Goal: Task Accomplishment & Management: Complete application form

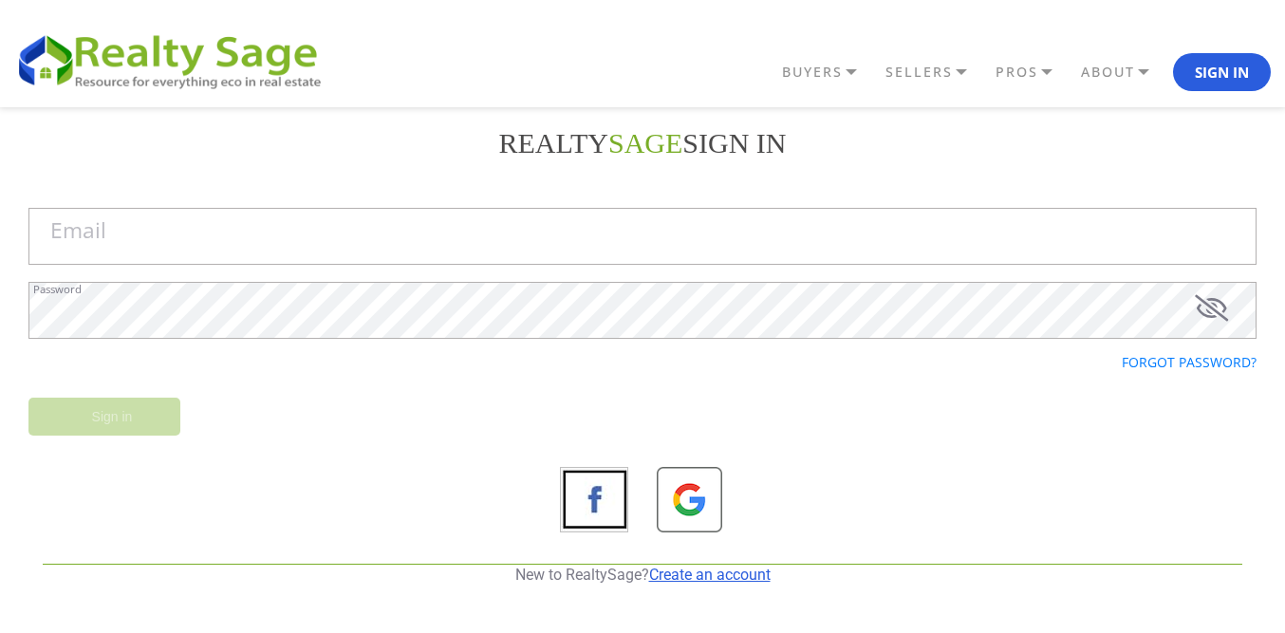
click at [696, 570] on link "Create an account" at bounding box center [709, 575] width 121 height 18
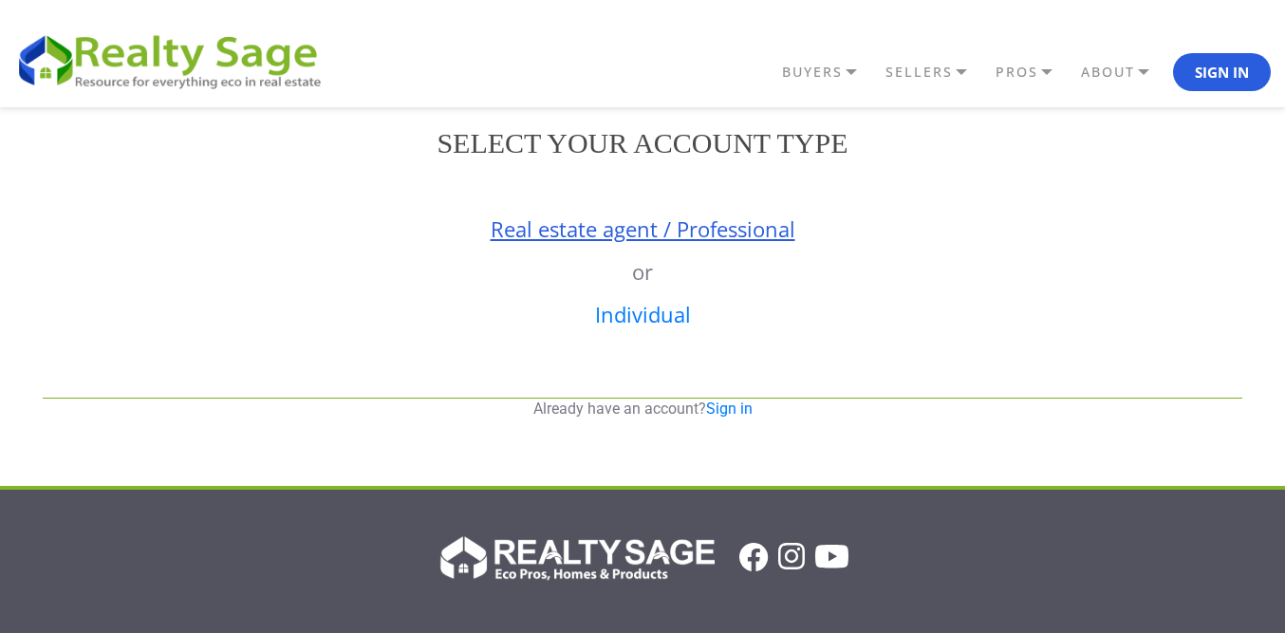
click at [667, 226] on link "Real estate agent / Professional" at bounding box center [643, 228] width 305 height 28
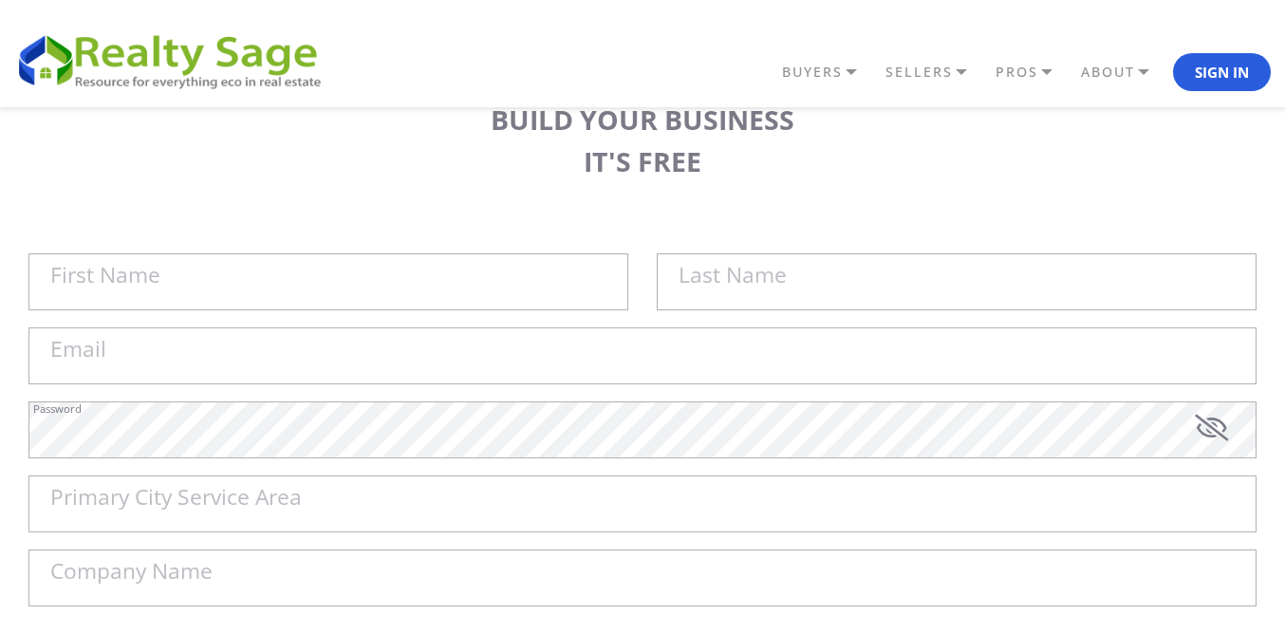
scroll to position [95, 0]
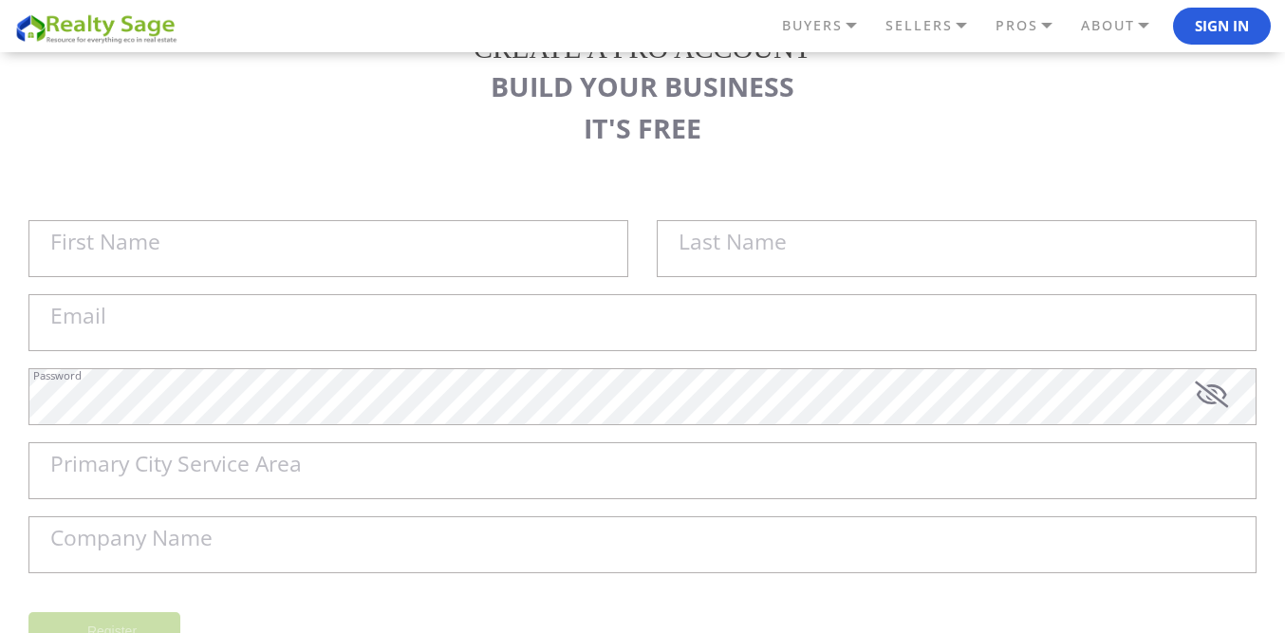
click at [125, 243] on label "First Name" at bounding box center [105, 243] width 110 height 22
click at [125, 243] on input "First Name" at bounding box center [328, 248] width 600 height 57
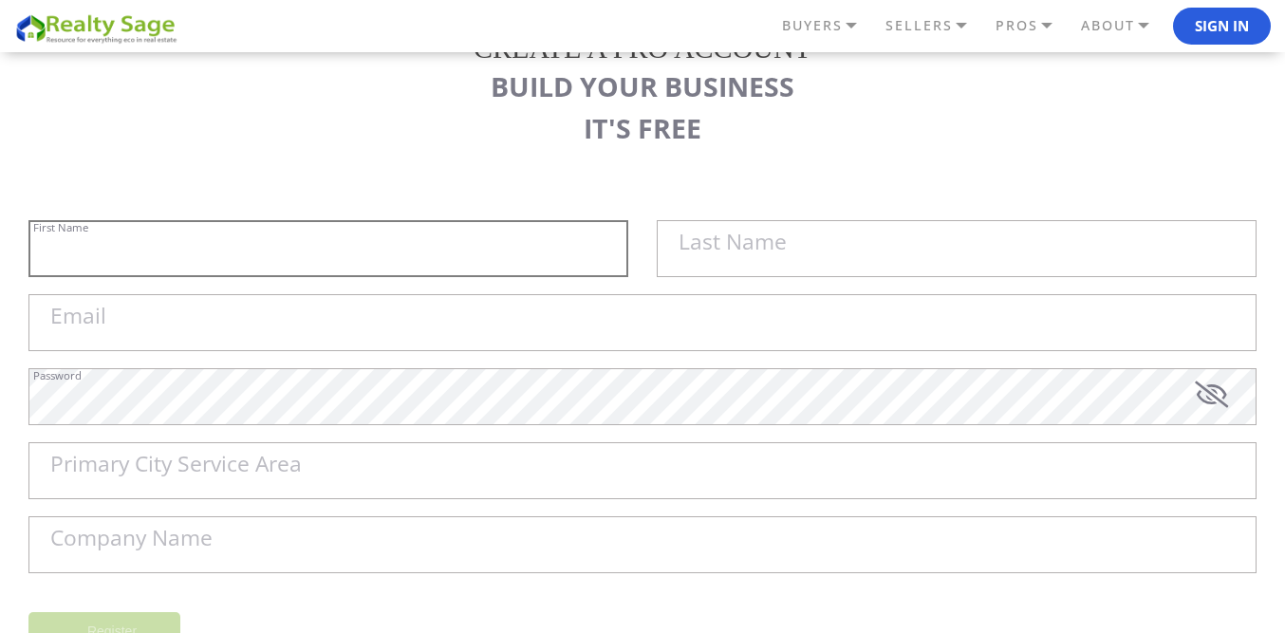
paste input "Sell My House Fast [GEOGRAPHIC_DATA] |"
type input "Sell My House Fast [GEOGRAPHIC_DATA] |"
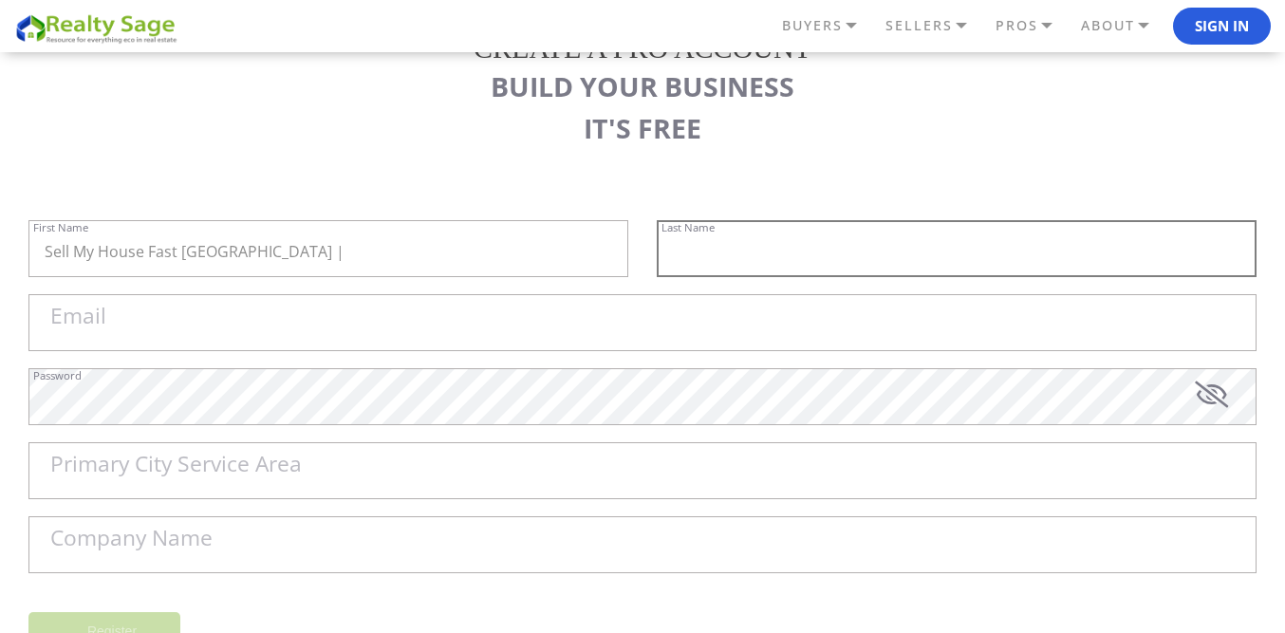
paste input "As Is Cash Home Buyers [GEOGRAPHIC_DATA]"
type input "As Is Cash Home Buyers [GEOGRAPHIC_DATA]"
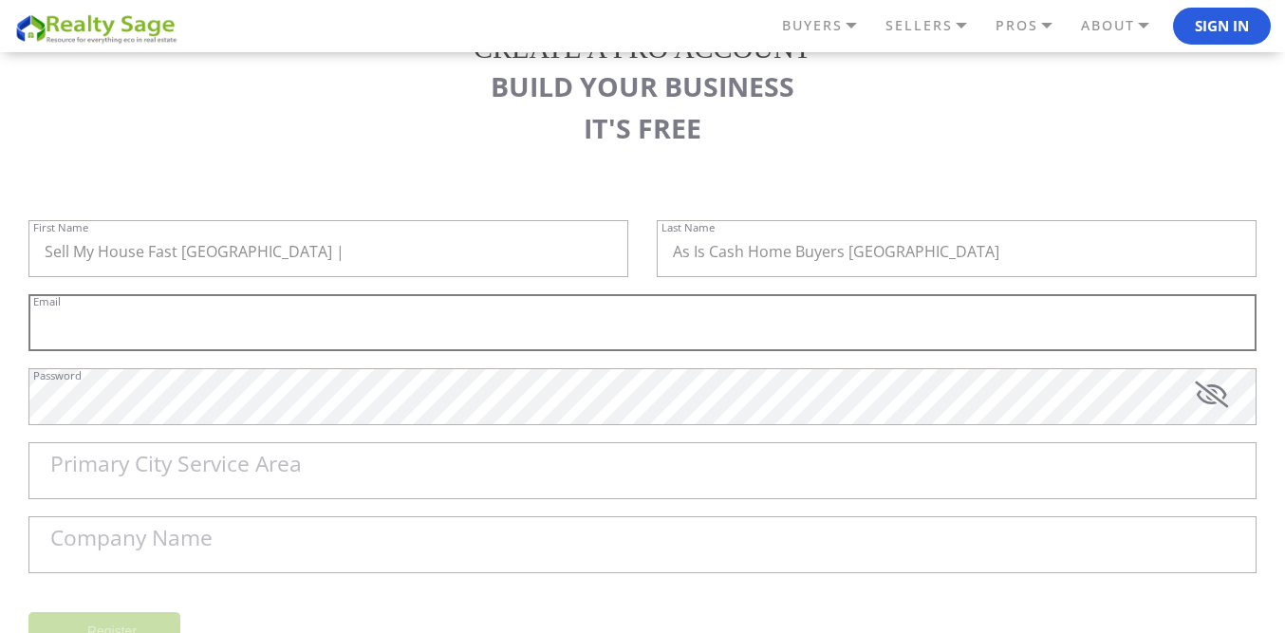
paste input "[EMAIL_ADDRESS][DOMAIN_NAME]"
type input "[EMAIL_ADDRESS][DOMAIN_NAME]"
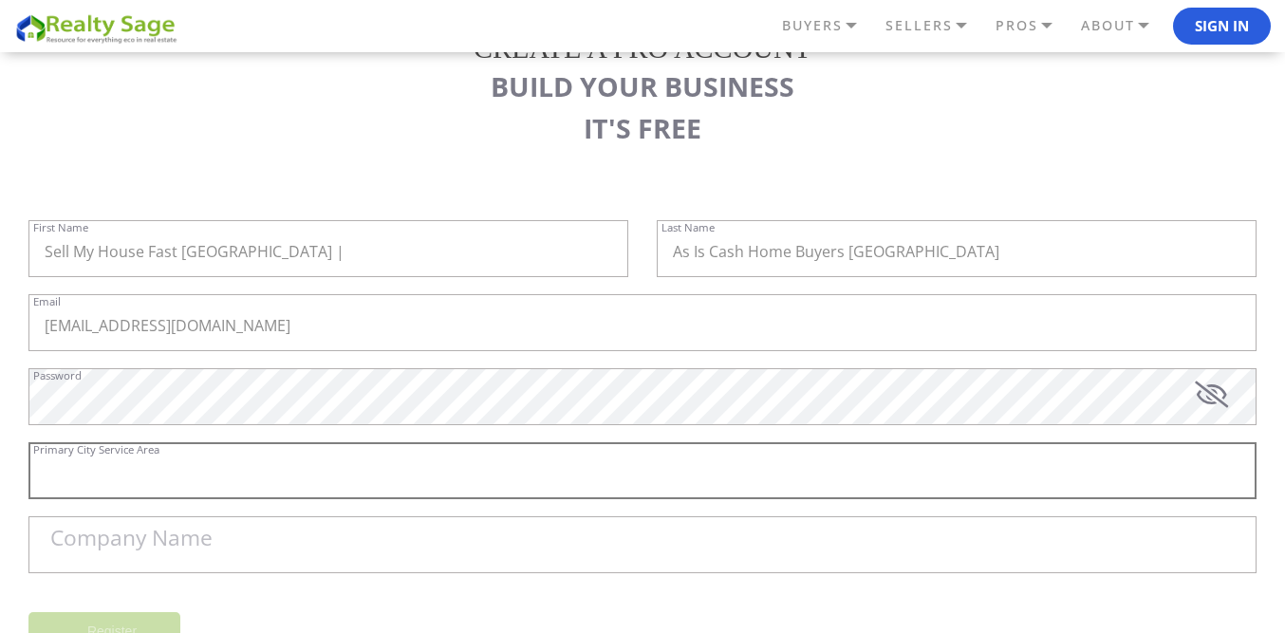
paste input "[GEOGRAPHIC_DATA]"
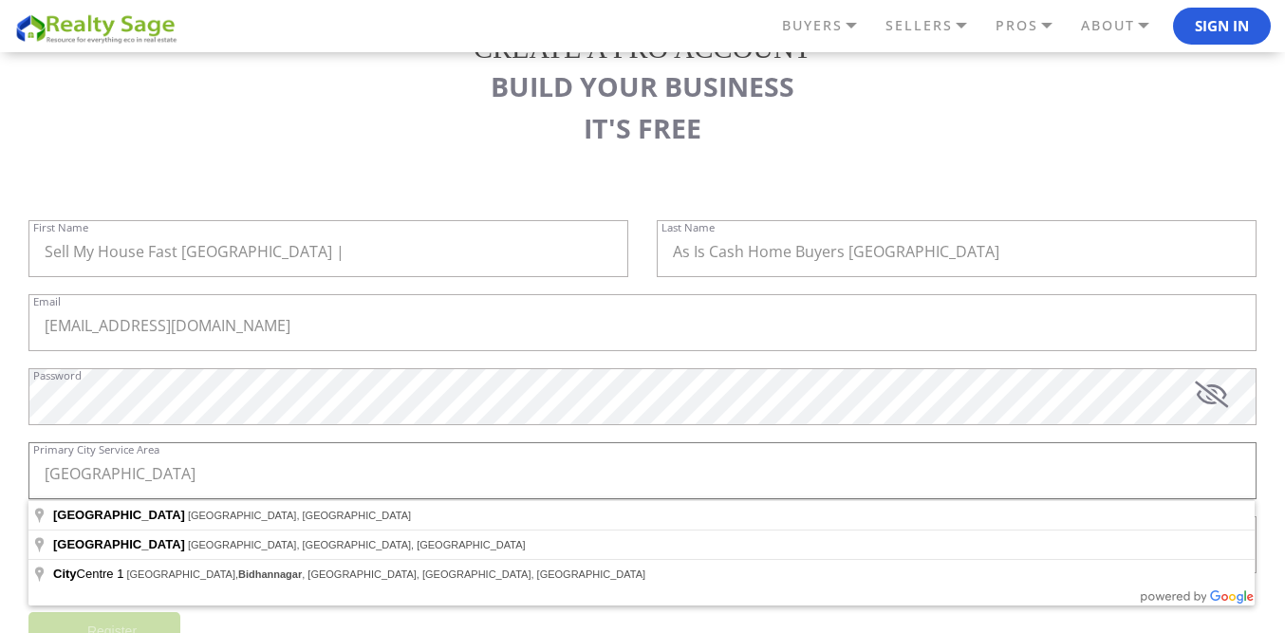
scroll to position [190, 0]
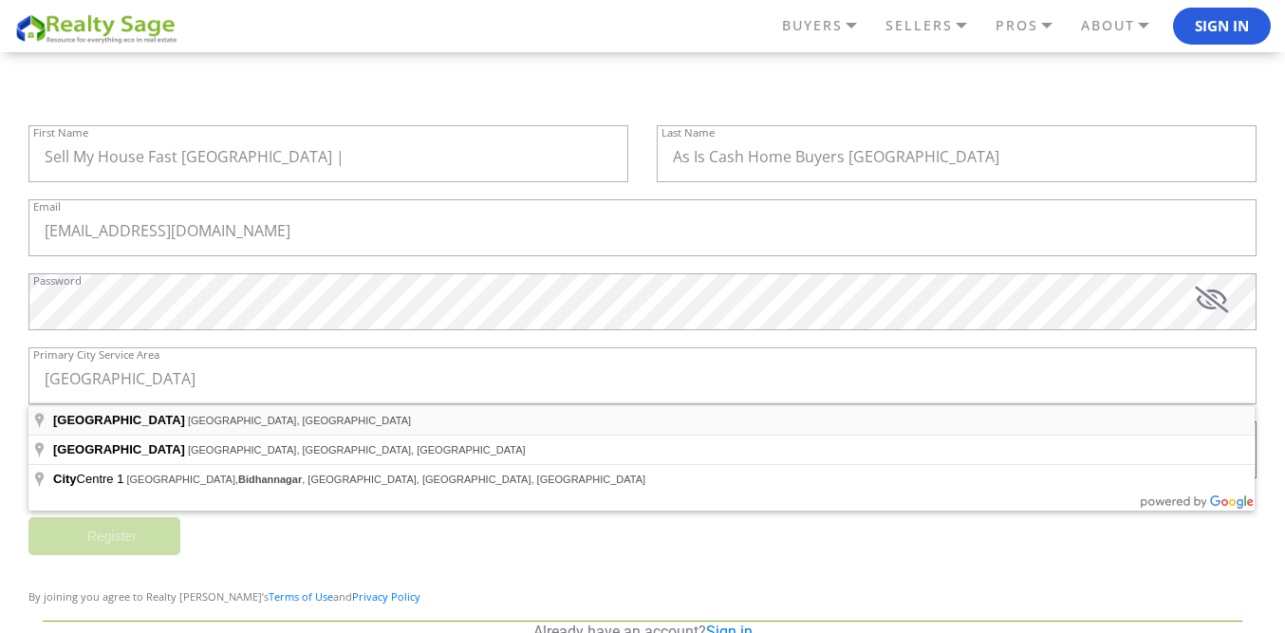
type input "[GEOGRAPHIC_DATA], [GEOGRAPHIC_DATA], [GEOGRAPHIC_DATA]"
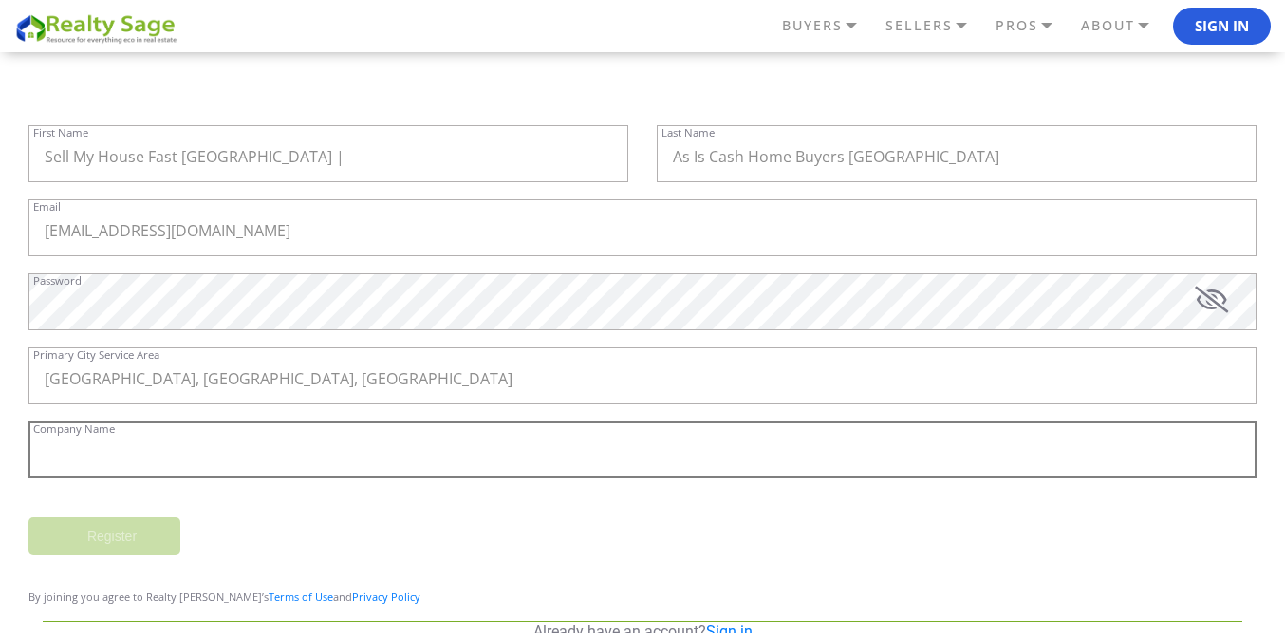
paste input "Sell My House Fast [GEOGRAPHIC_DATA] | As Is Cash Home Buyers [GEOGRAPHIC_DATA]"
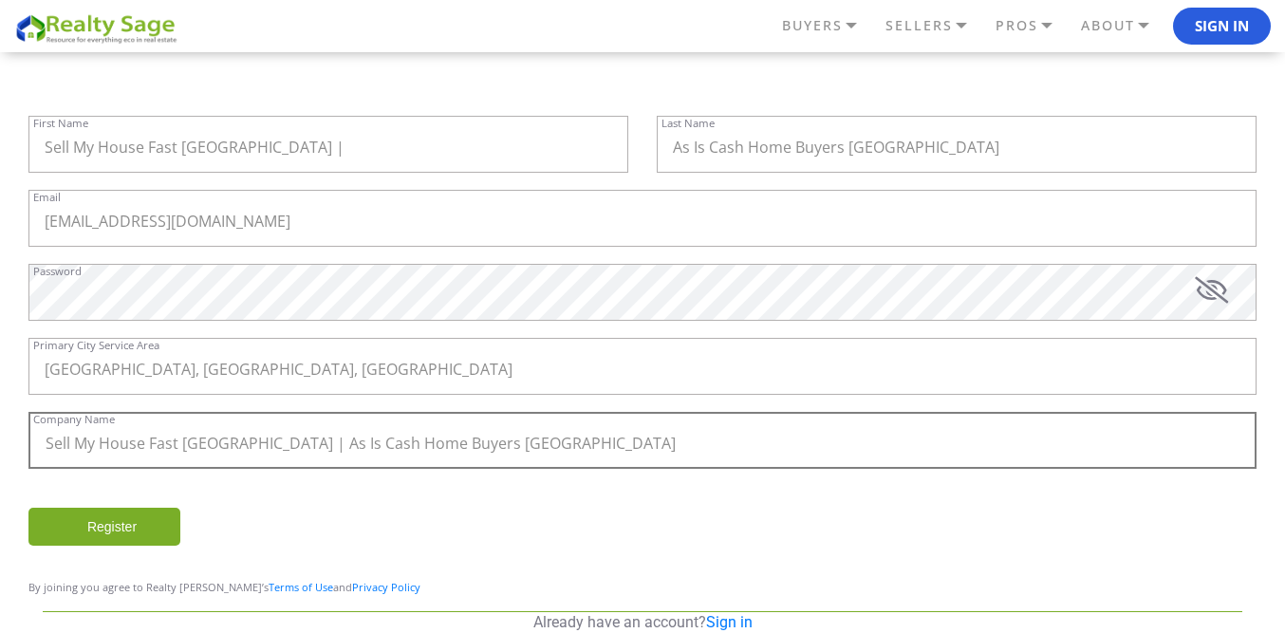
scroll to position [206, 0]
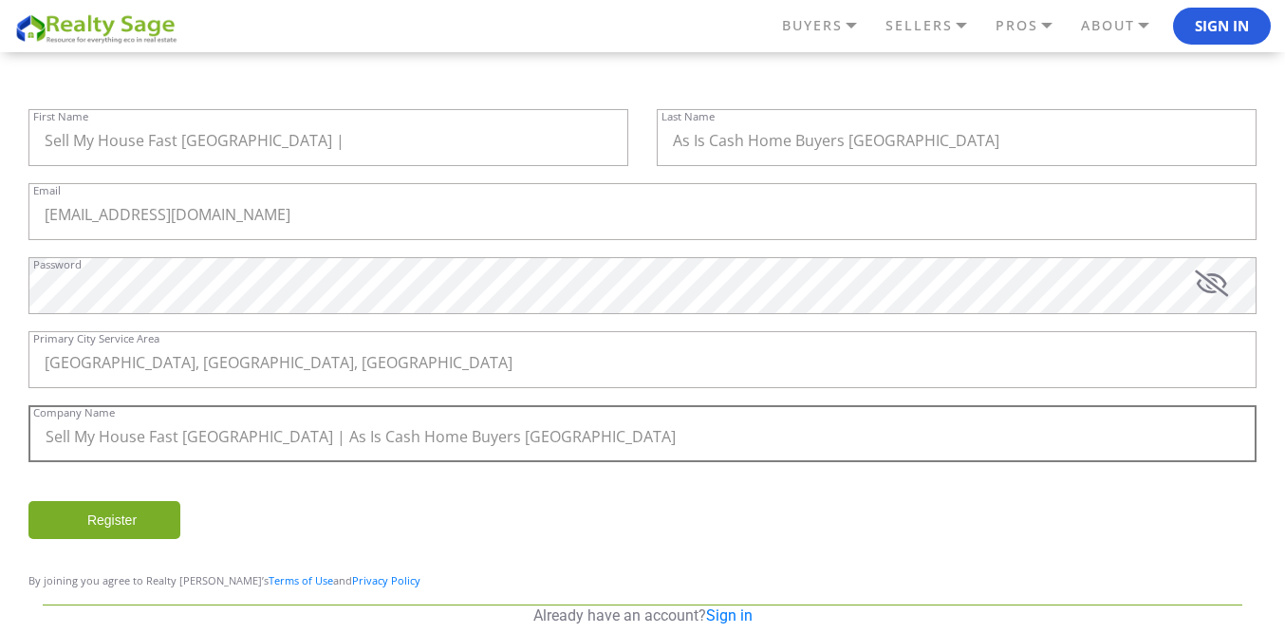
type input "Sell My House Fast [GEOGRAPHIC_DATA] | As Is Cash Home Buyers [GEOGRAPHIC_DATA]"
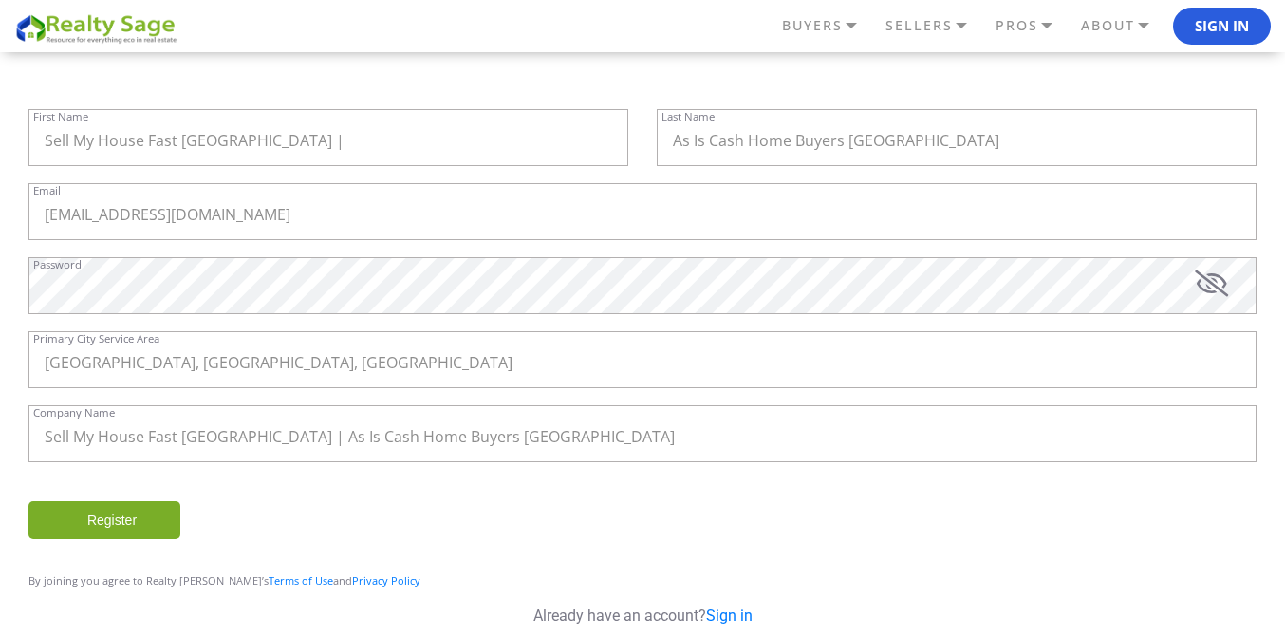
click at [110, 514] on input "Register" at bounding box center [104, 520] width 152 height 38
